Goal: Transaction & Acquisition: Purchase product/service

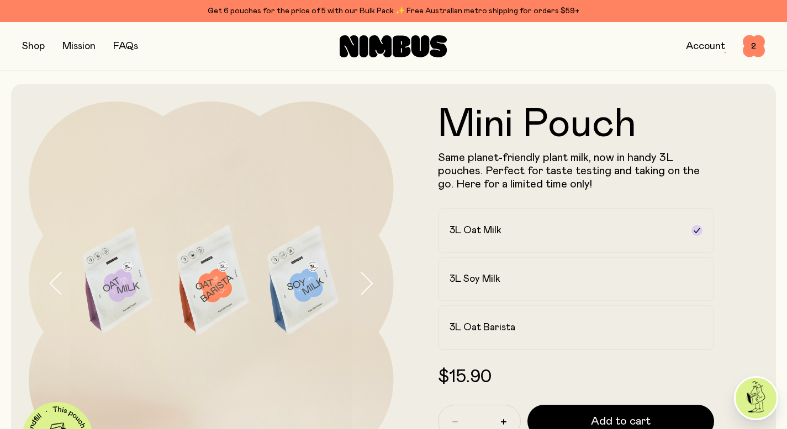
click at [29, 47] on button "button" at bounding box center [33, 46] width 23 height 15
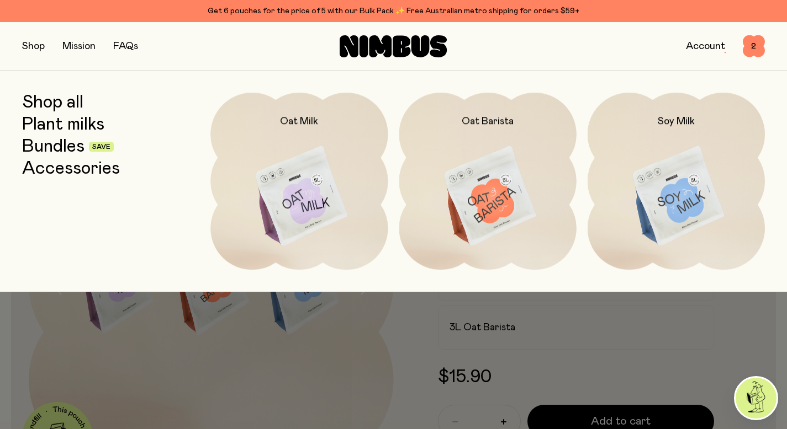
click at [46, 123] on link "Plant milks" at bounding box center [63, 125] width 82 height 20
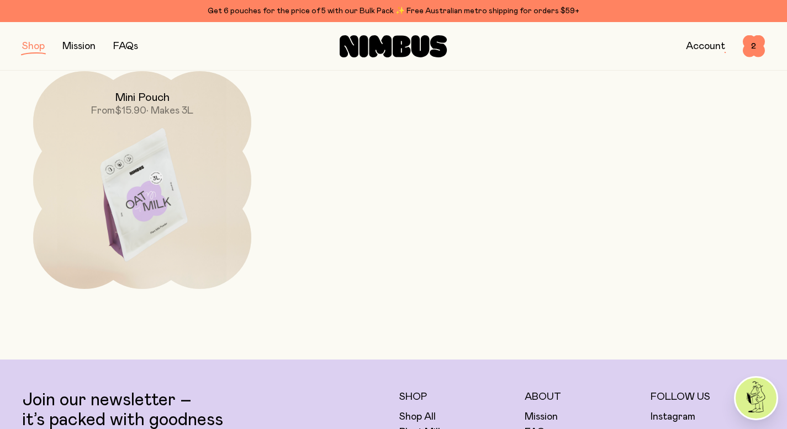
scroll to position [386, 0]
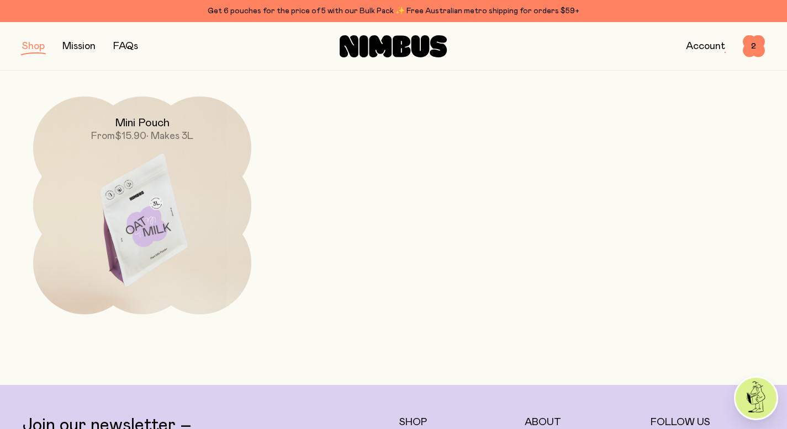
click at [120, 188] on img at bounding box center [142, 225] width 218 height 256
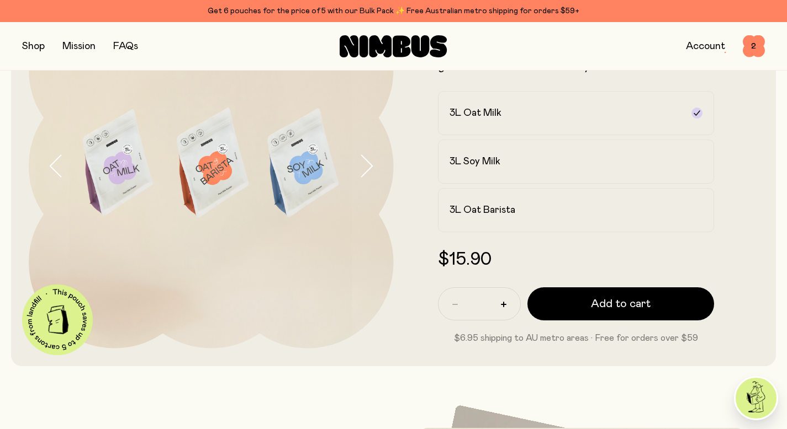
scroll to position [156, 0]
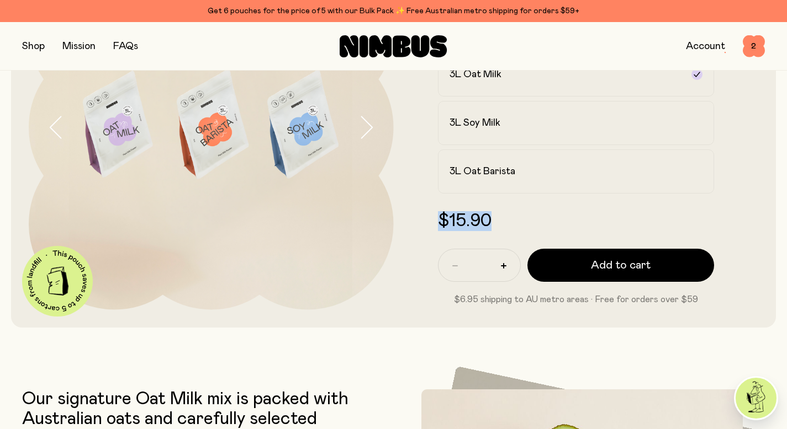
drag, startPoint x: 490, startPoint y: 224, endPoint x: 440, endPoint y: 222, distance: 50.2
click at [440, 222] on span "$15.90" at bounding box center [465, 222] width 54 height 18
copy span "$15.90"
